Goal: Entertainment & Leisure: Consume media (video, audio)

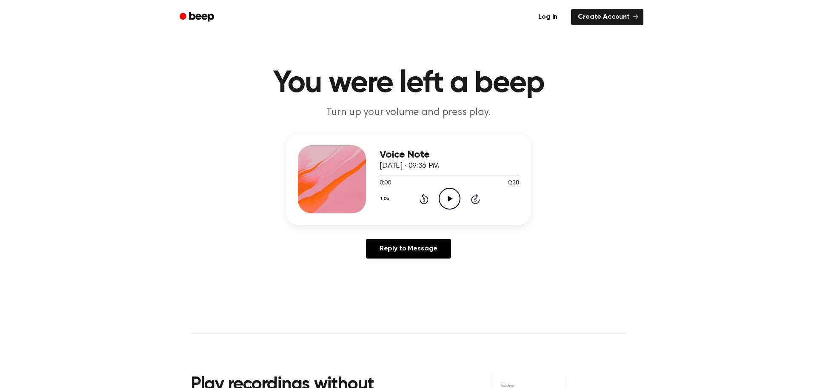
click at [440, 194] on circle at bounding box center [449, 198] width 21 height 21
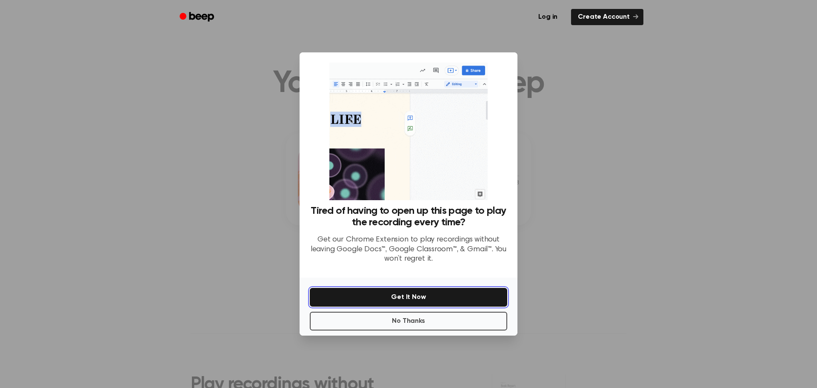
click at [380, 296] on button "Get It Now" at bounding box center [409, 297] width 198 height 19
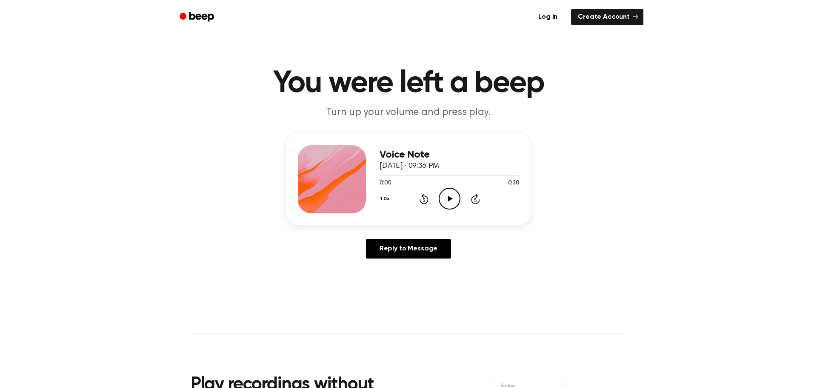
click at [451, 199] on icon at bounding box center [450, 199] width 5 height 6
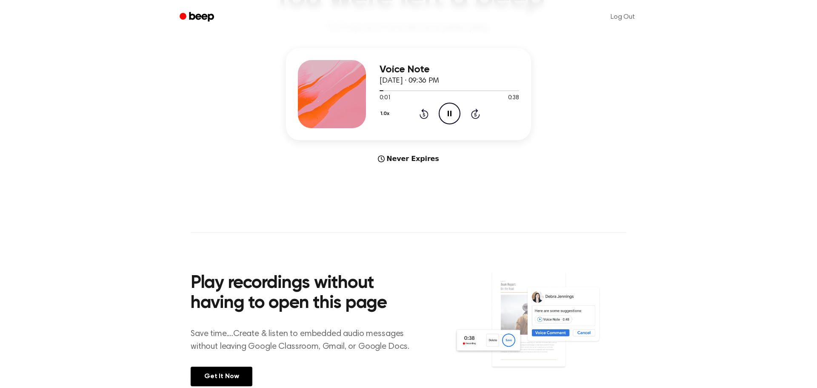
scroll to position [84, 0]
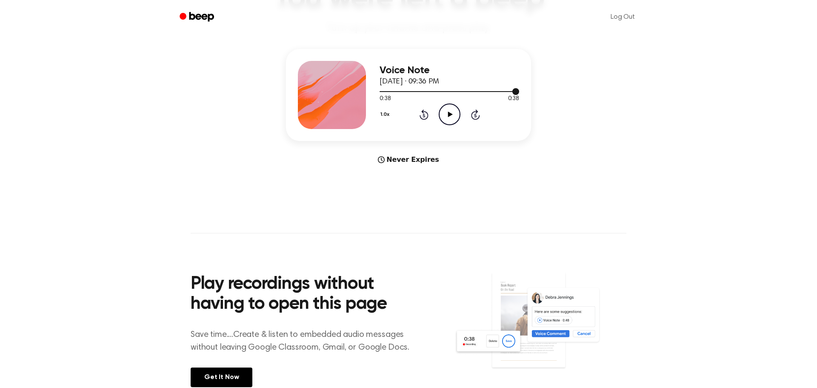
click at [424, 94] on div at bounding box center [450, 91] width 140 height 7
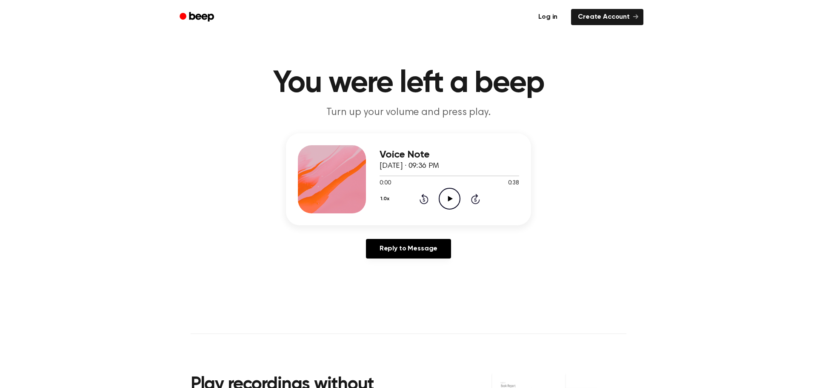
click at [558, 20] on link "Log in" at bounding box center [548, 17] width 36 height 20
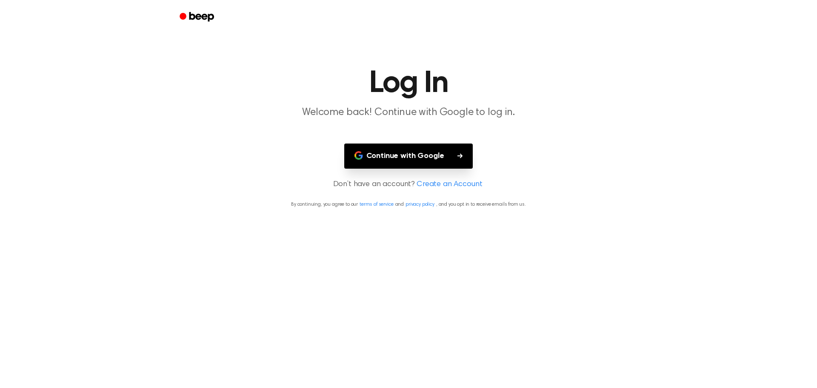
click at [429, 159] on button "Continue with Google" at bounding box center [408, 155] width 129 height 25
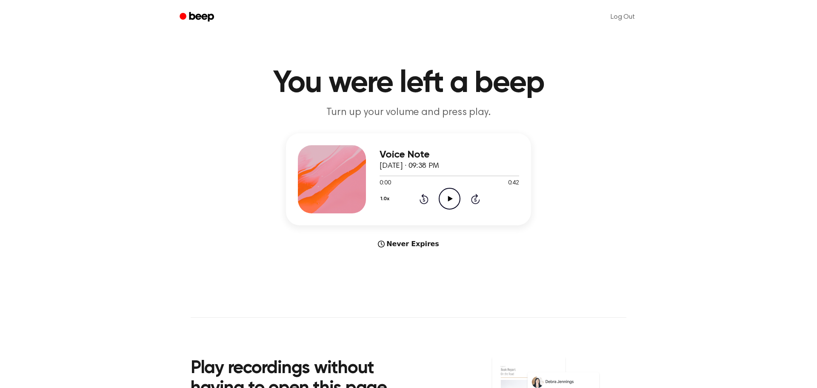
click at [440, 199] on icon "Play Audio" at bounding box center [450, 199] width 22 height 22
click at [413, 179] on div at bounding box center [450, 175] width 140 height 7
click at [418, 176] on div at bounding box center [450, 175] width 140 height 7
click at [441, 195] on icon "Play Audio" at bounding box center [450, 199] width 22 height 22
